Goal: Check status: Check status

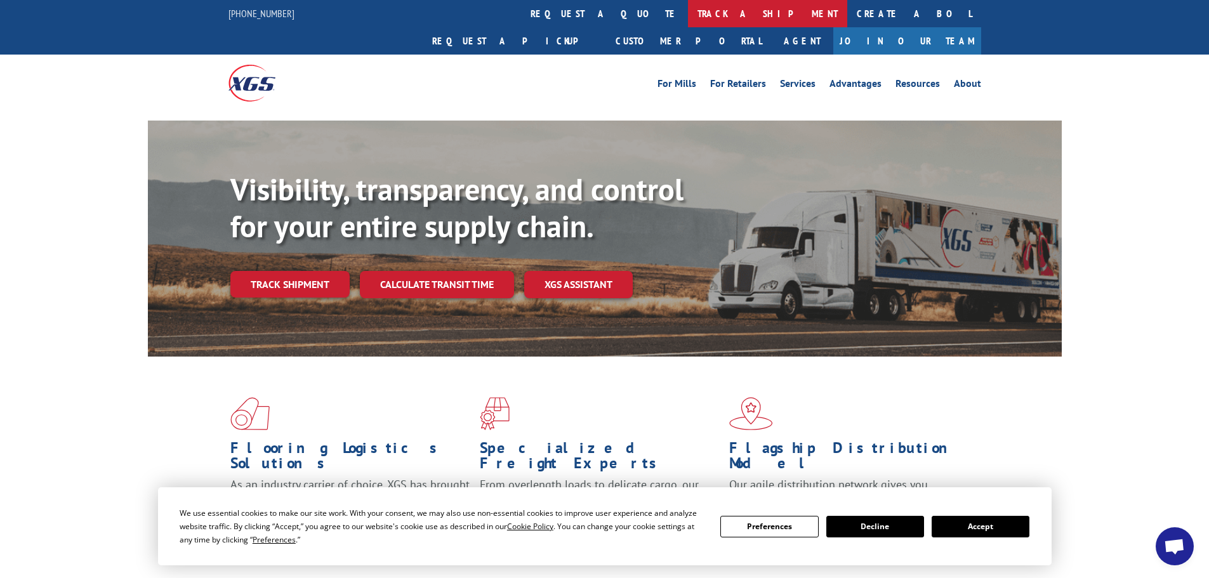
click at [688, 14] on link "track a shipment" at bounding box center [767, 13] width 159 height 27
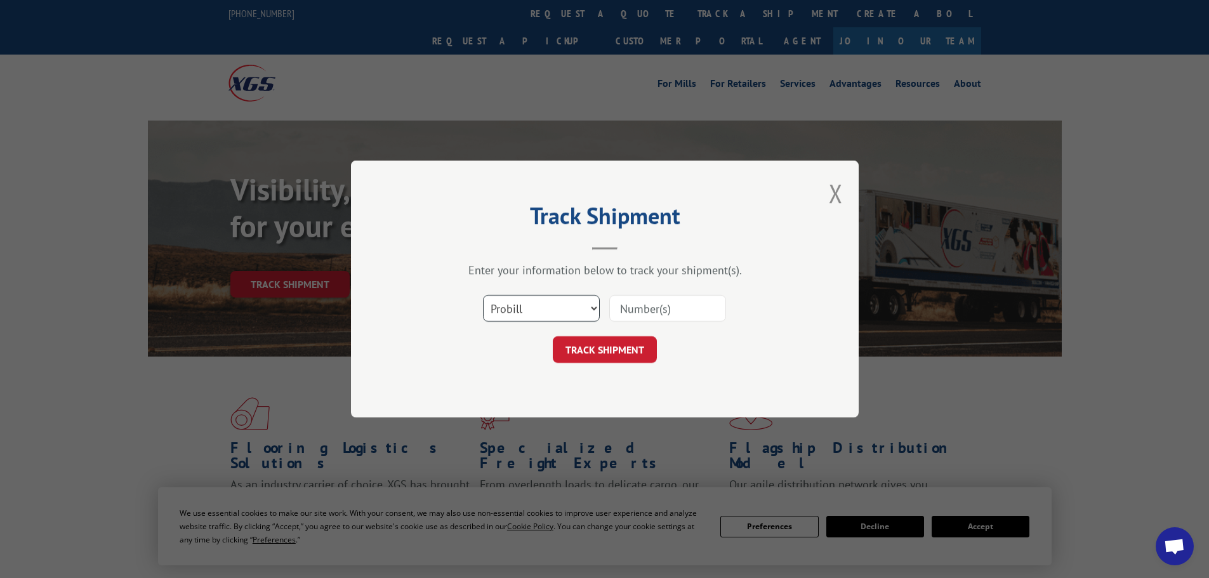
click at [545, 311] on select "Select category... Probill BOL PO" at bounding box center [541, 308] width 117 height 27
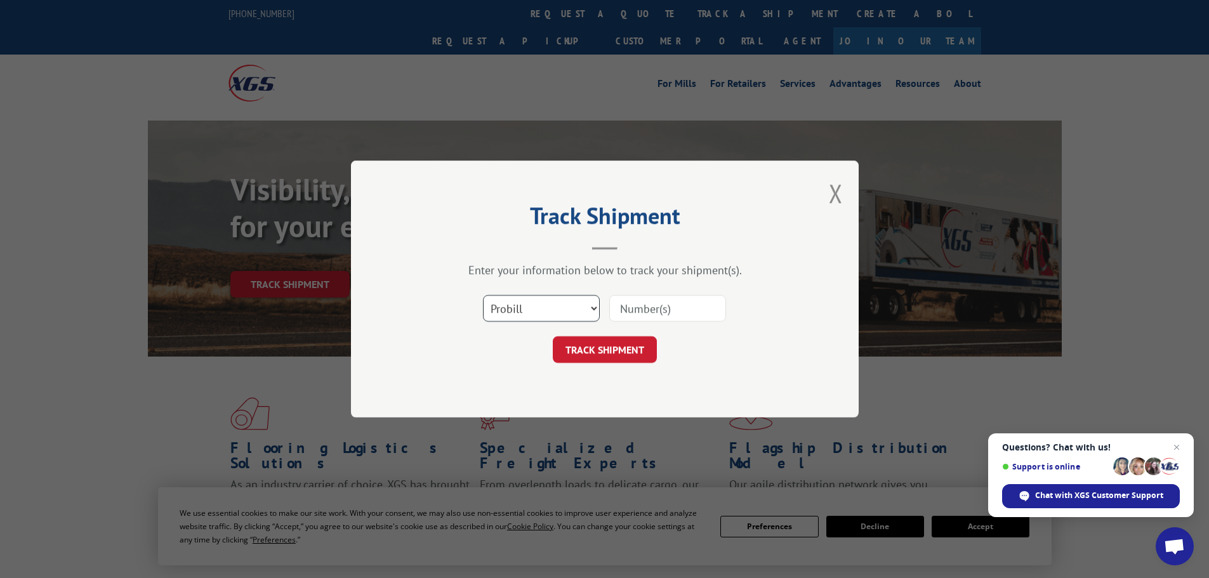
select select "bol"
click at [483, 295] on select "Select category... Probill BOL PO" at bounding box center [541, 308] width 117 height 27
click at [632, 304] on input at bounding box center [667, 308] width 117 height 27
paste input "15339993"
type input "15339993"
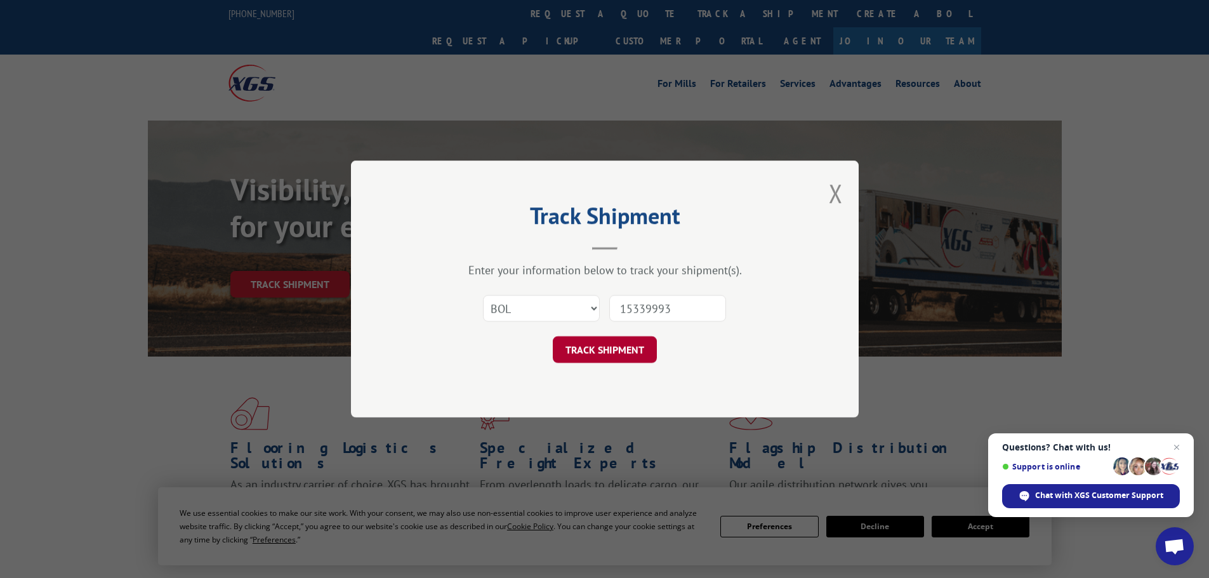
click at [605, 354] on button "TRACK SHIPMENT" at bounding box center [605, 349] width 104 height 27
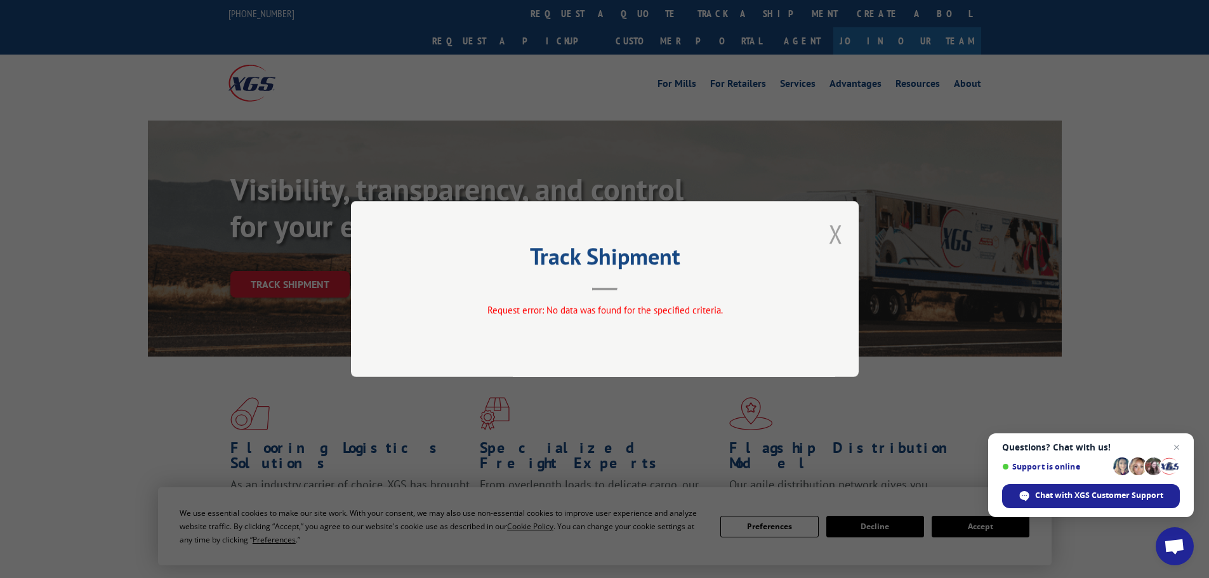
click at [829, 243] on button "Close modal" at bounding box center [836, 234] width 14 height 34
